Goal: Information Seeking & Learning: Learn about a topic

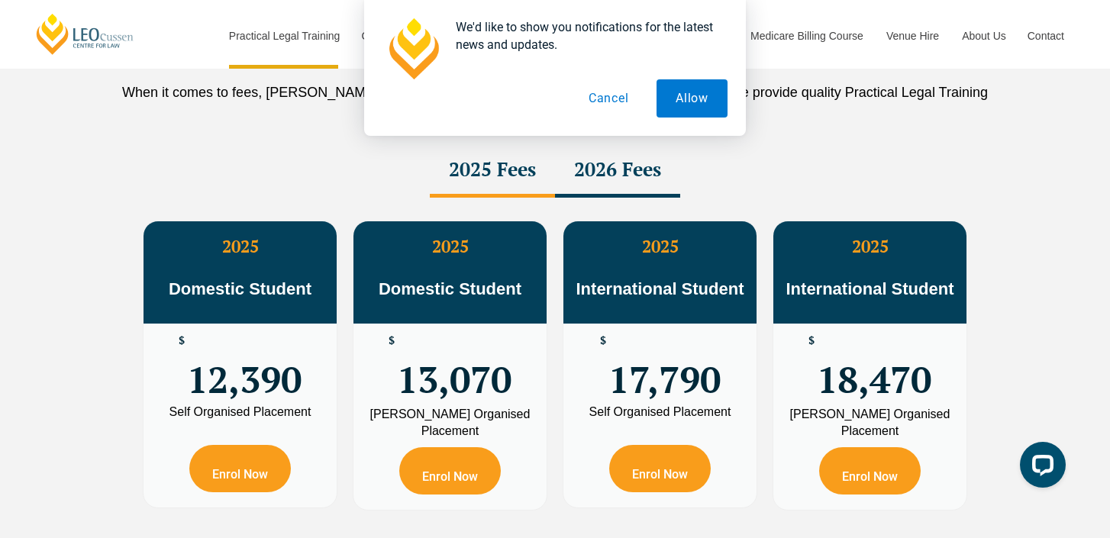
scroll to position [2688, 0]
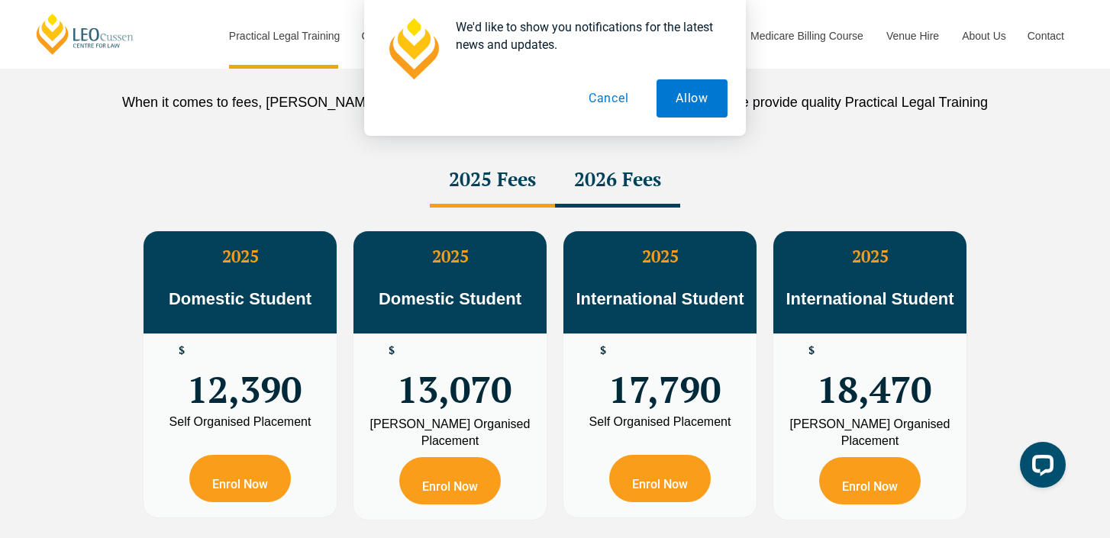
click at [622, 185] on div "2026 Fees" at bounding box center [617, 180] width 125 height 53
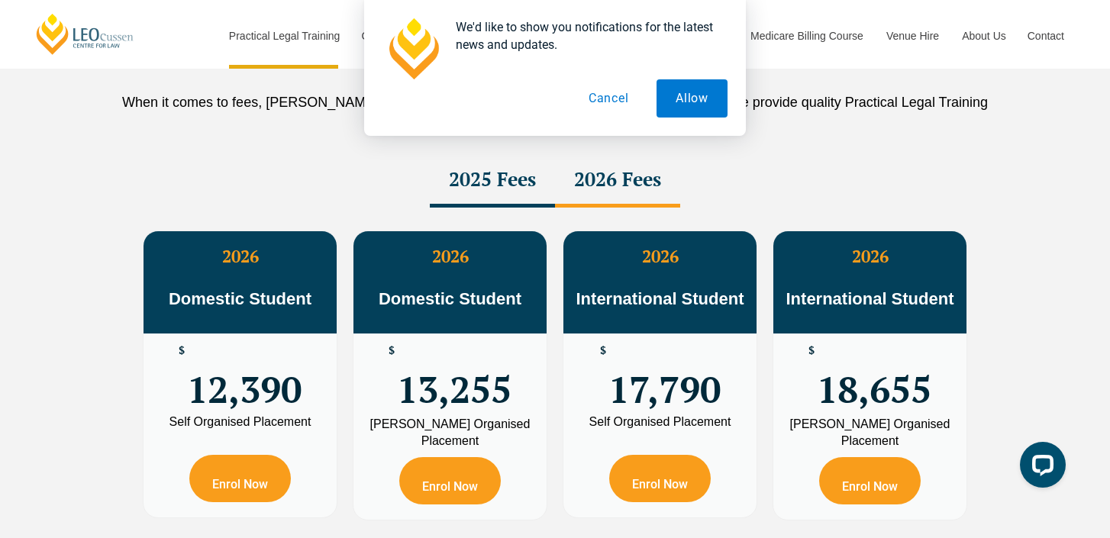
click at [611, 187] on div "2026 Fees" at bounding box center [617, 180] width 125 height 53
click at [505, 196] on div "2025 Fees" at bounding box center [492, 180] width 125 height 53
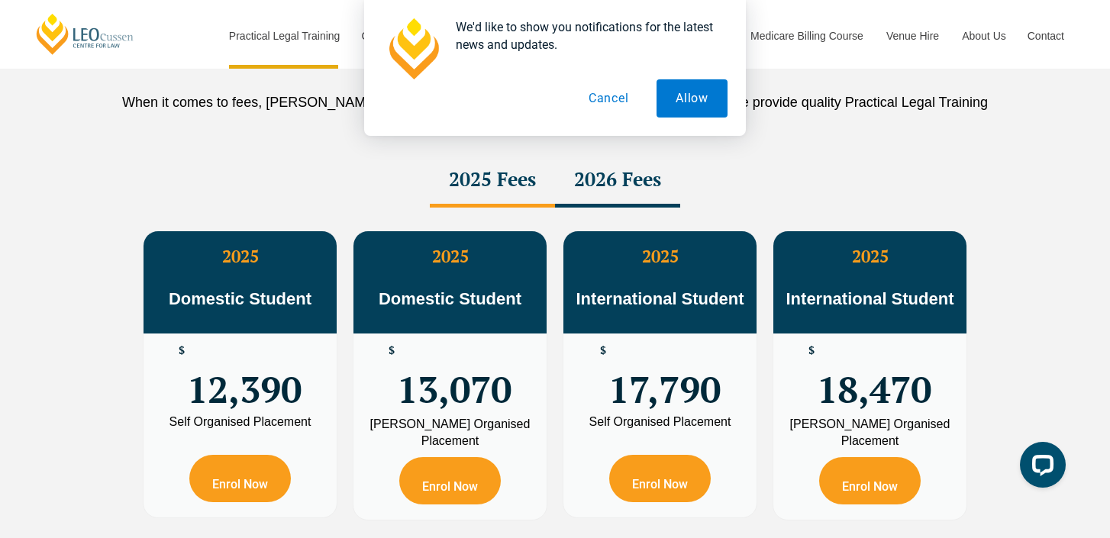
click at [600, 184] on div "2026 Fees" at bounding box center [617, 180] width 125 height 53
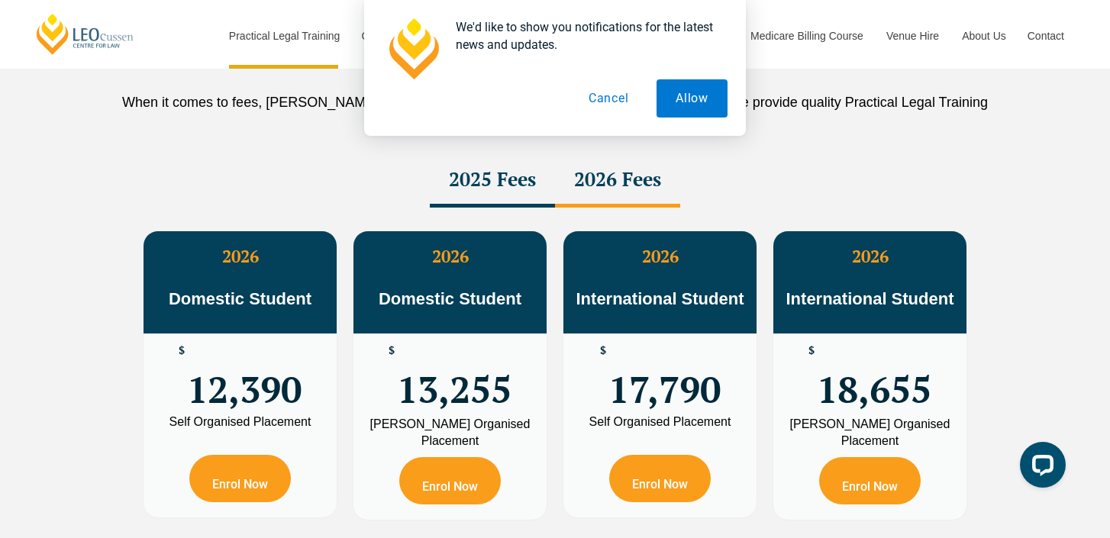
click at [476, 202] on div "2025 Fees" at bounding box center [492, 180] width 125 height 53
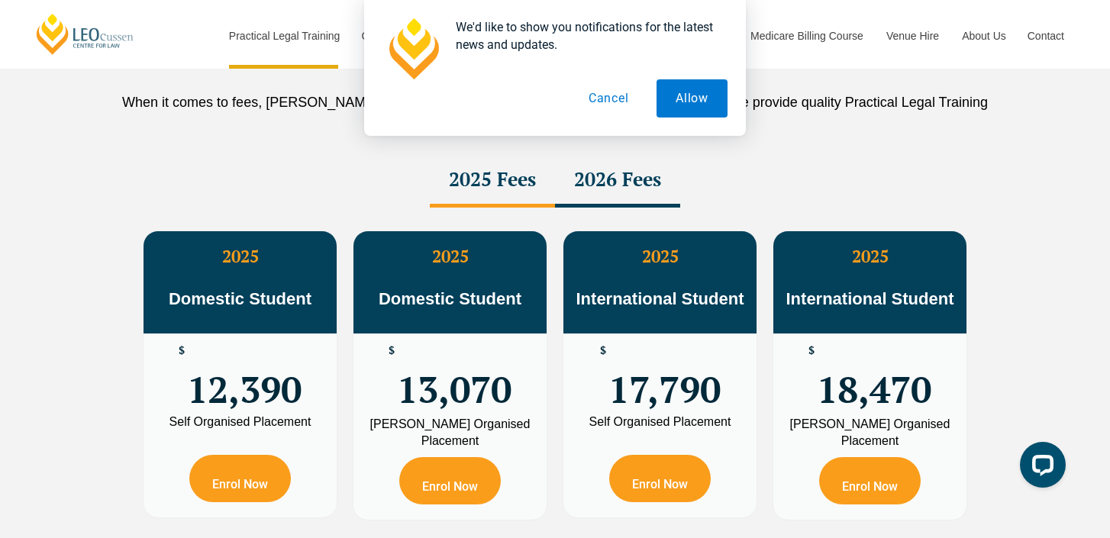
click at [590, 196] on div "2026 Fees" at bounding box center [617, 180] width 125 height 53
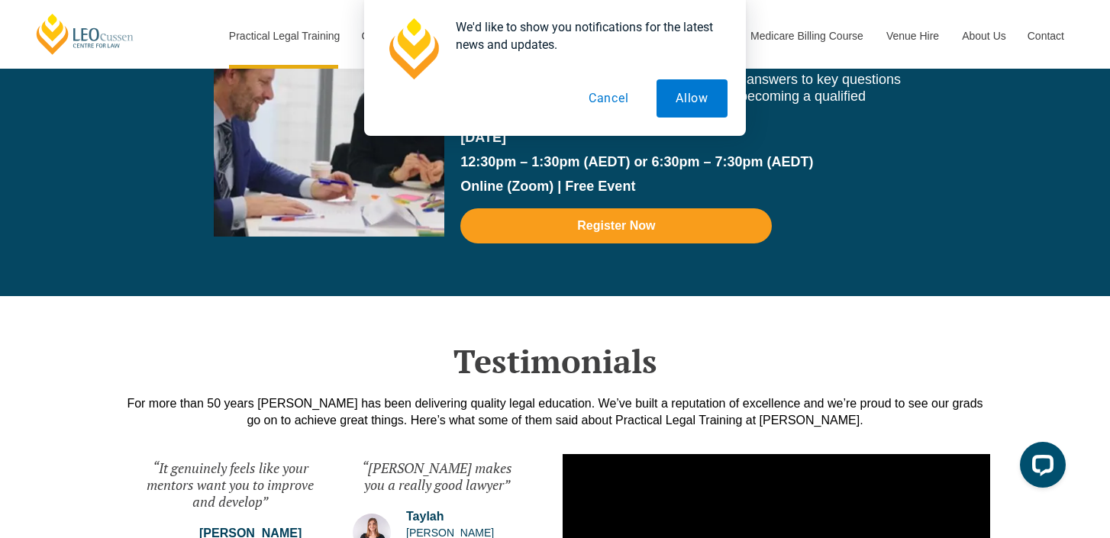
scroll to position [3416, 0]
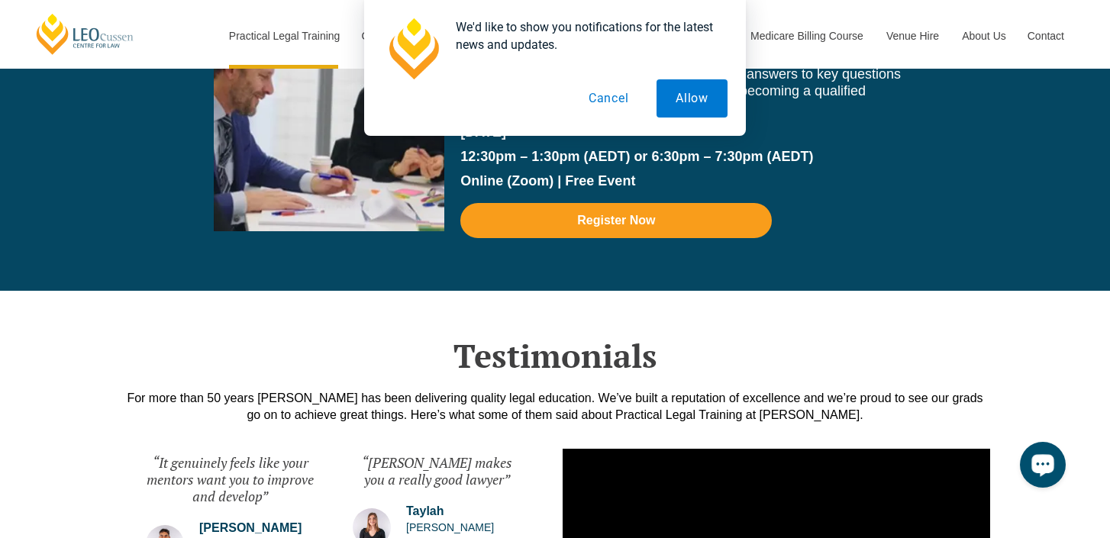
click at [1031, 463] on div "Open LiveChat chat widget" at bounding box center [1043, 464] width 26 height 26
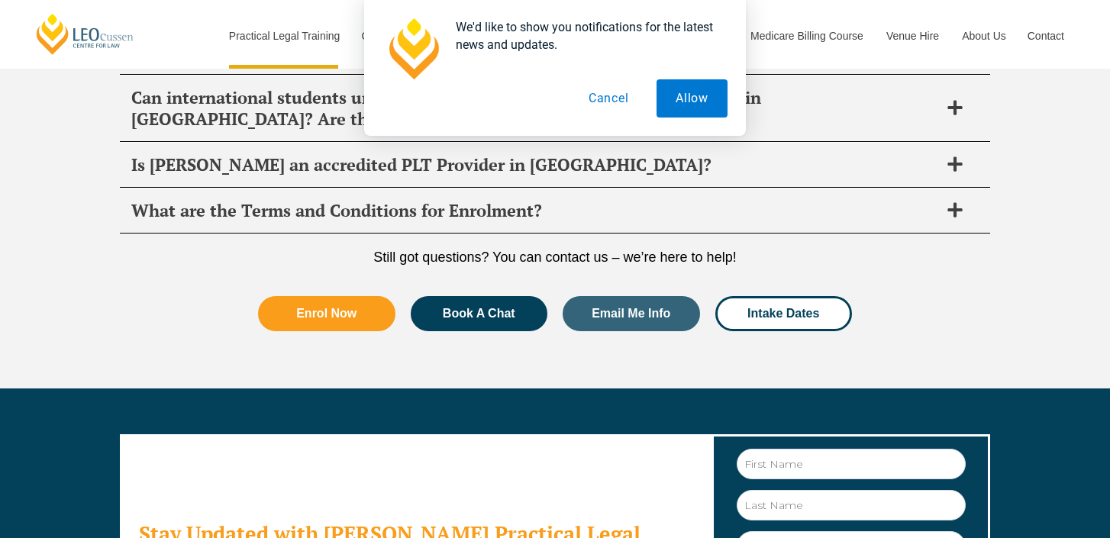
scroll to position [8274, 0]
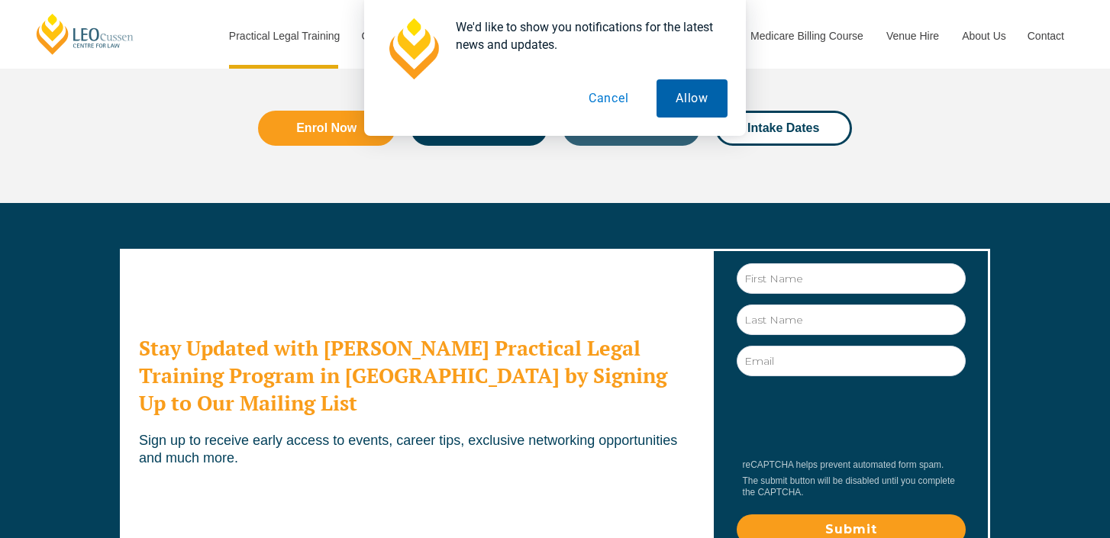
click at [686, 103] on button "Allow" at bounding box center [691, 98] width 71 height 38
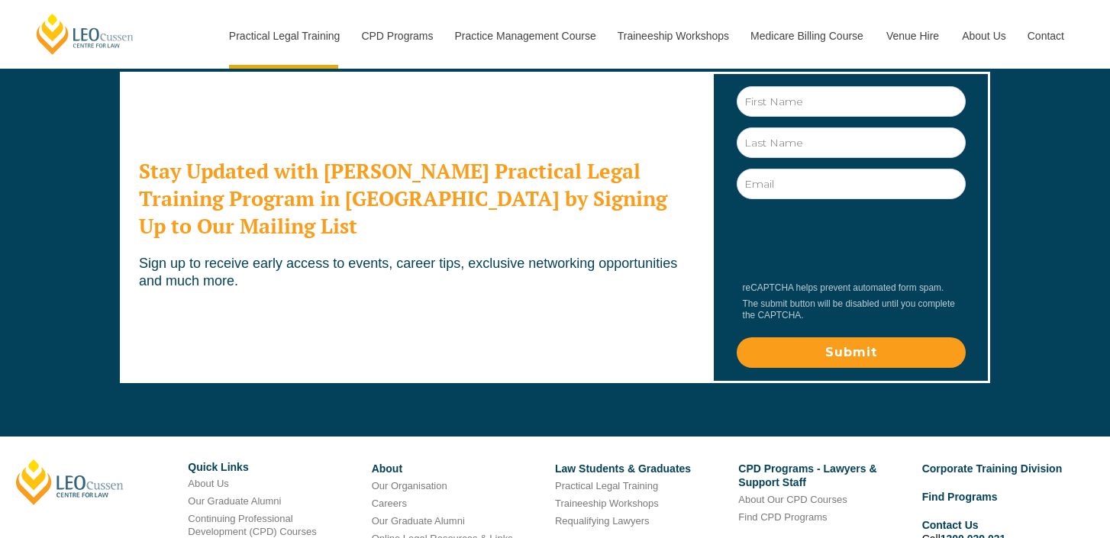
scroll to position [8522, 0]
